Goal: Obtain resource: Obtain resource

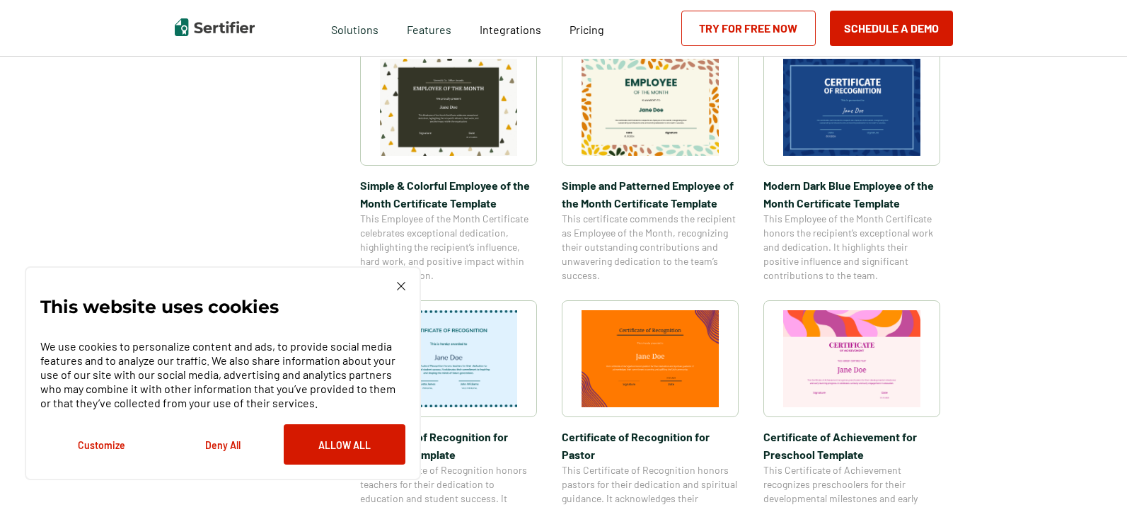
scroll to position [566, 0]
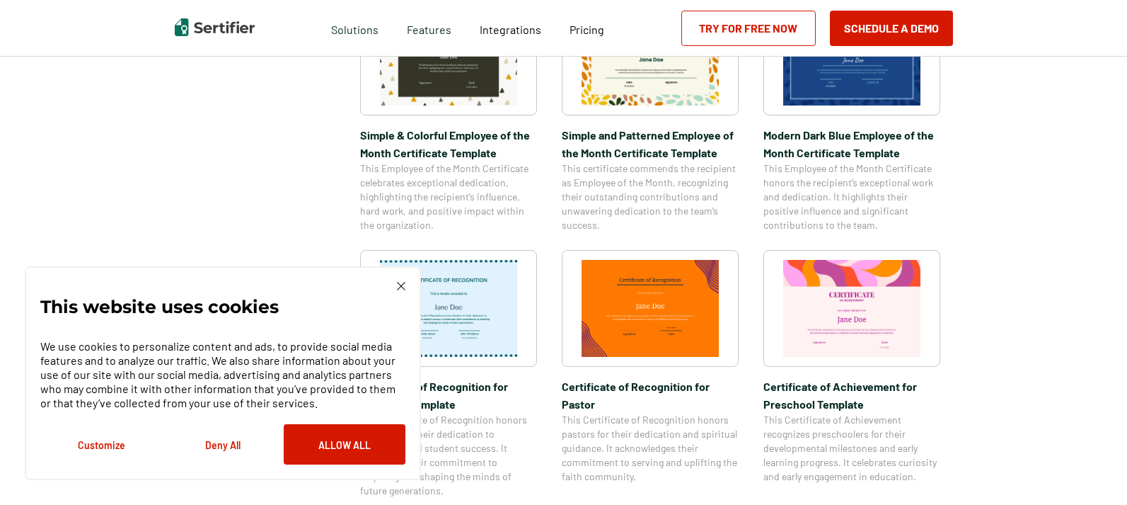
click at [502, 340] on img at bounding box center [448, 308] width 137 height 97
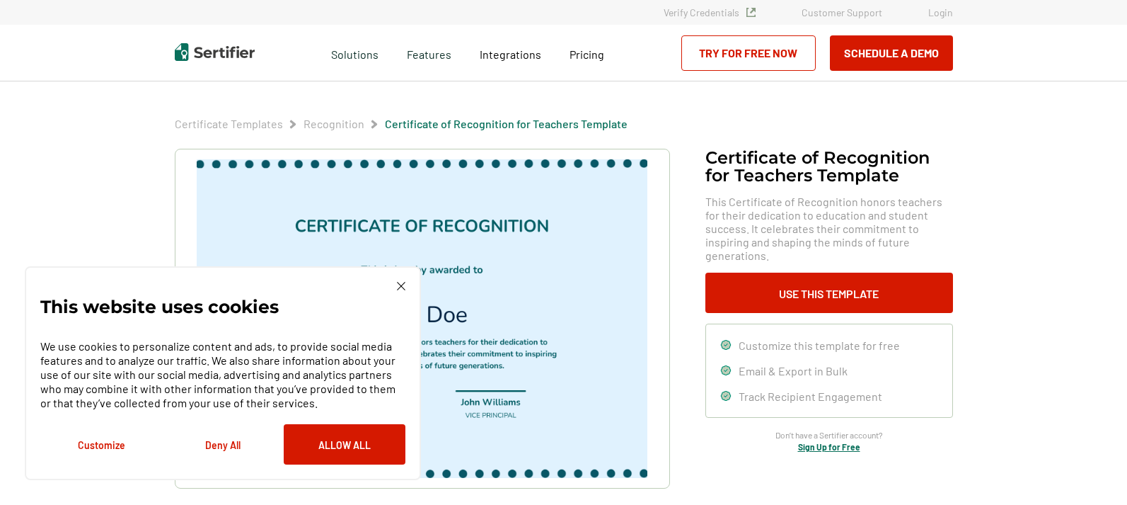
click at [219, 447] on button "Deny All" at bounding box center [223, 444] width 122 height 40
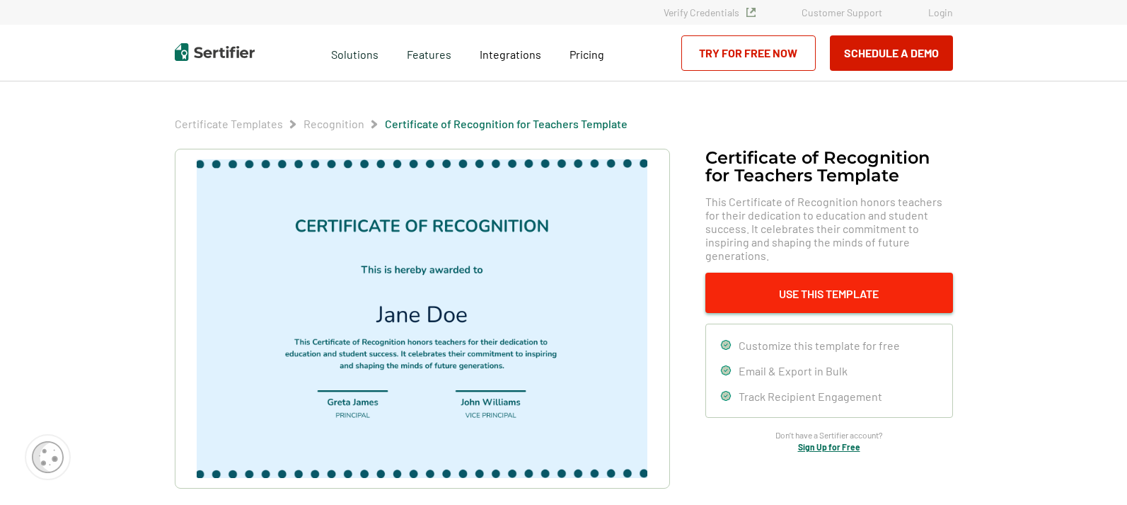
click at [788, 283] on button "Use This Template" at bounding box center [830, 292] width 248 height 40
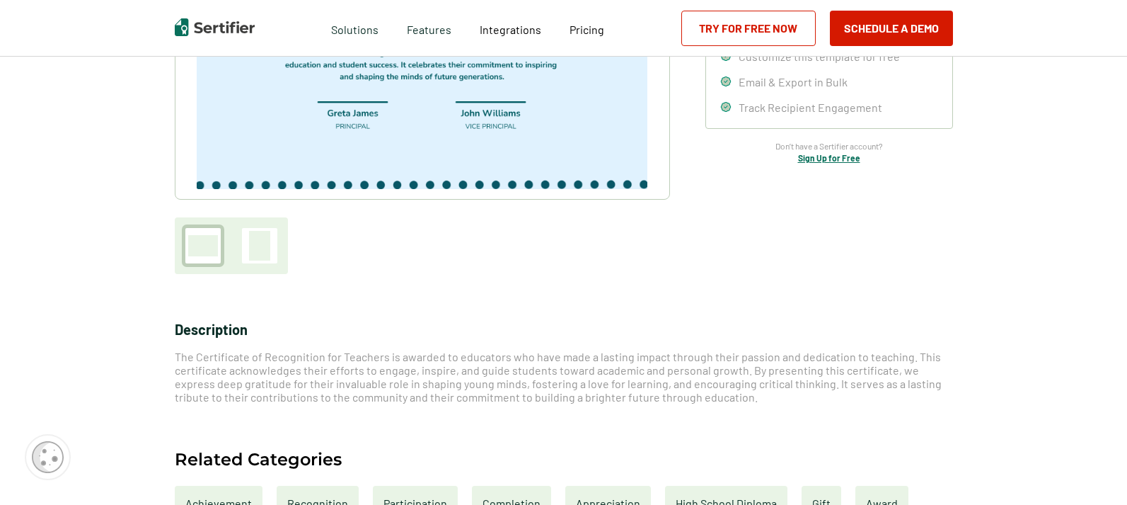
scroll to position [283, 0]
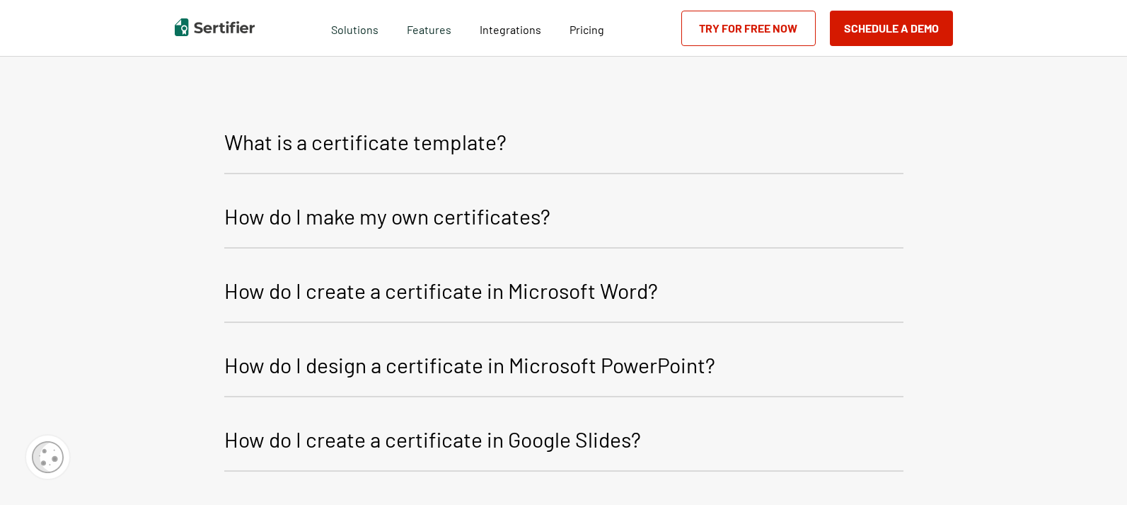
scroll to position [1687, 0]
